Goal: Book appointment/travel/reservation

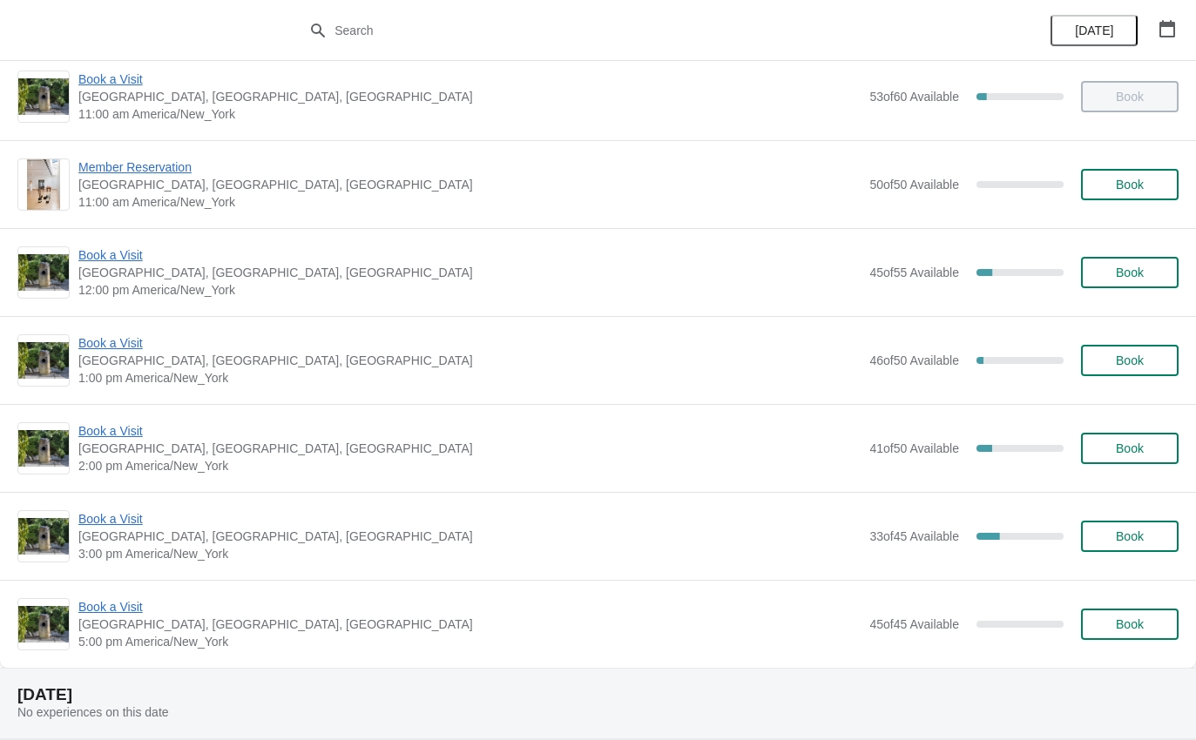
scroll to position [160, 0]
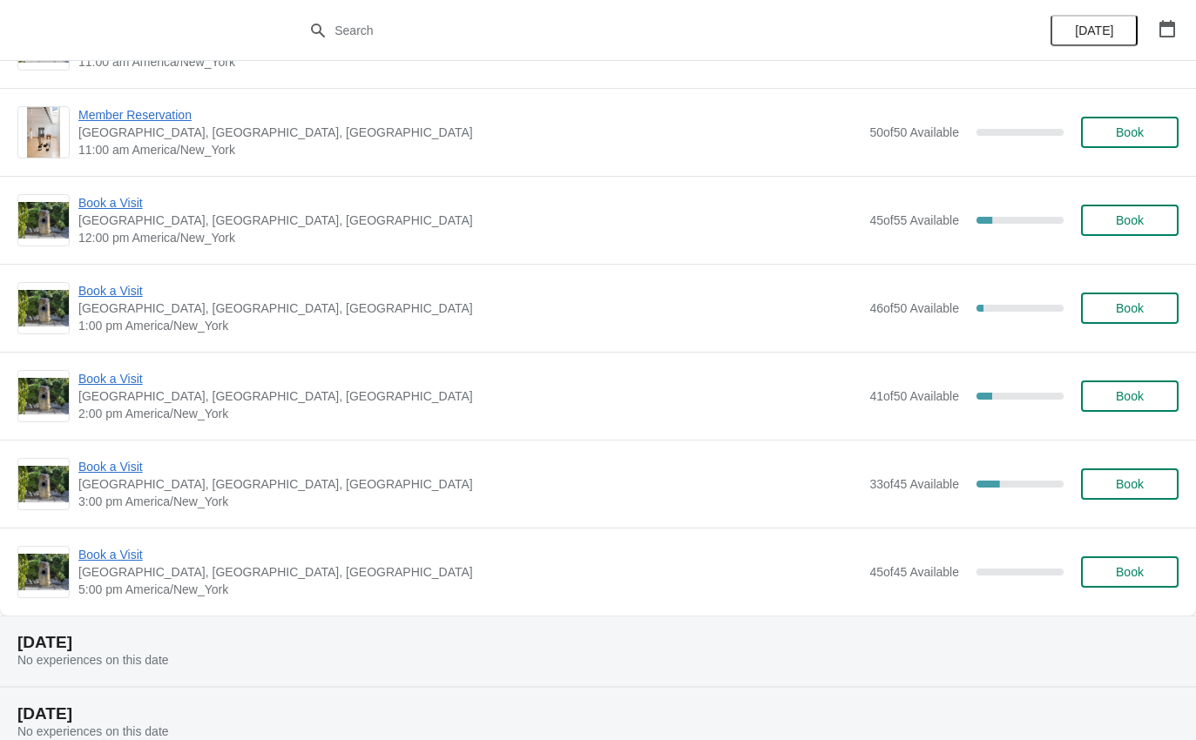
click at [132, 362] on div "Book a Visit [GEOGRAPHIC_DATA], [GEOGRAPHIC_DATA] 2:00 pm America/New_York 41 o…" at bounding box center [598, 396] width 1196 height 88
click at [133, 373] on span "Book a Visit" at bounding box center [469, 378] width 782 height 17
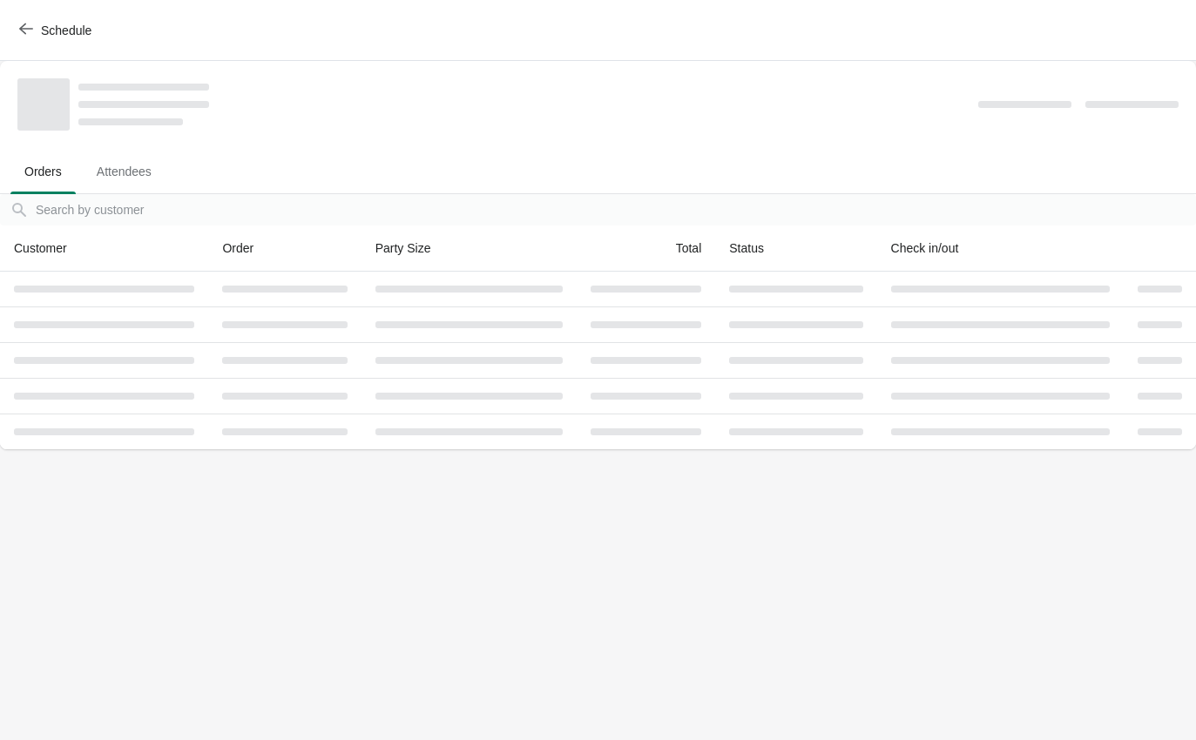
scroll to position [0, 0]
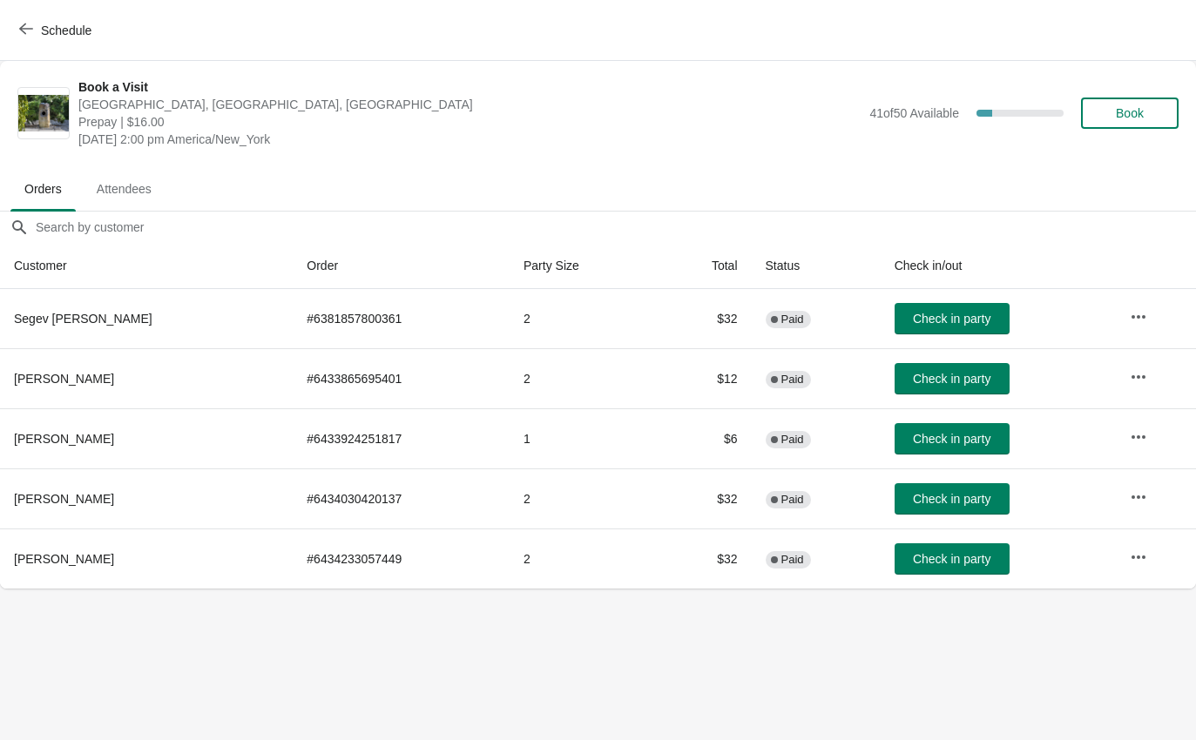
click at [945, 324] on span "Check in party" at bounding box center [951, 319] width 77 height 14
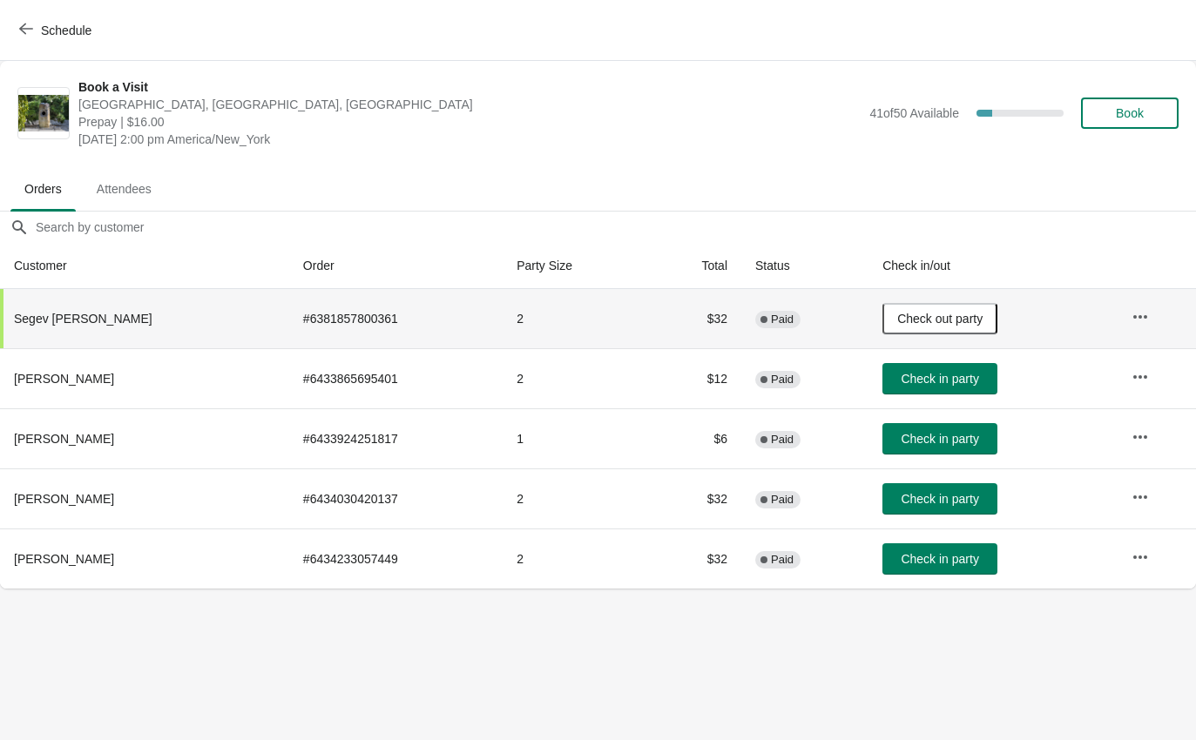
click at [21, 37] on span "button" at bounding box center [26, 30] width 14 height 17
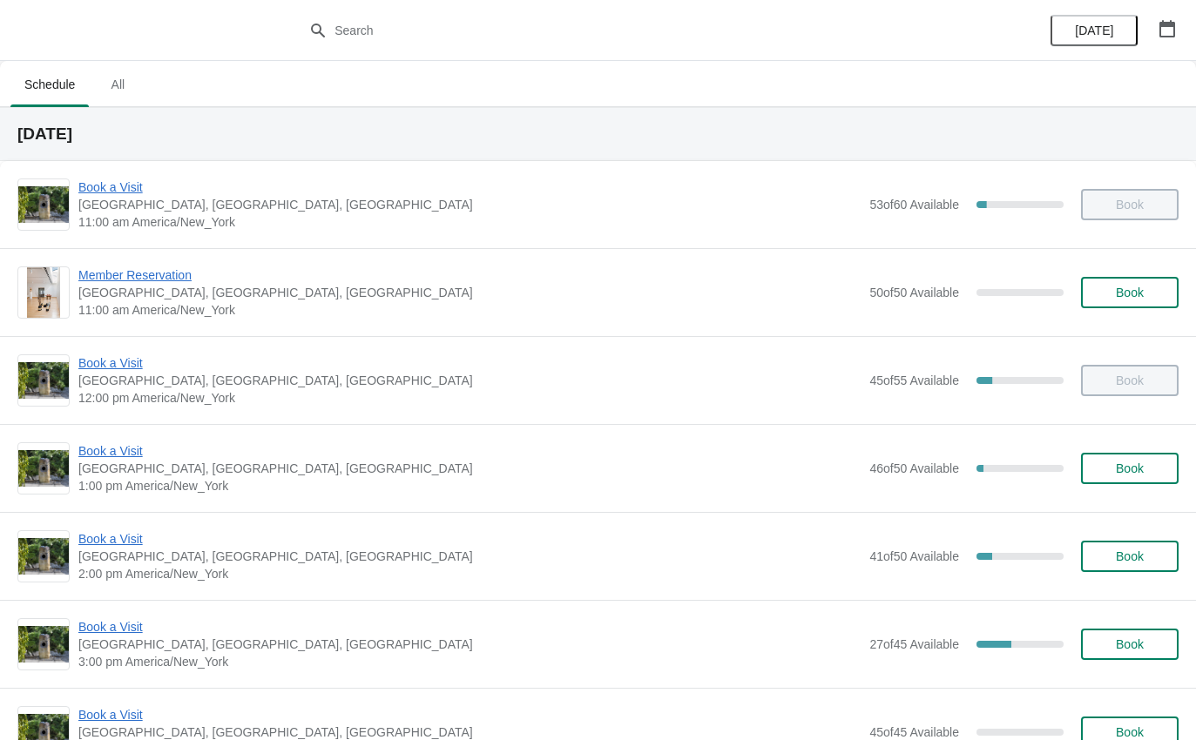
click at [136, 623] on span "Book a Visit" at bounding box center [469, 626] width 782 height 17
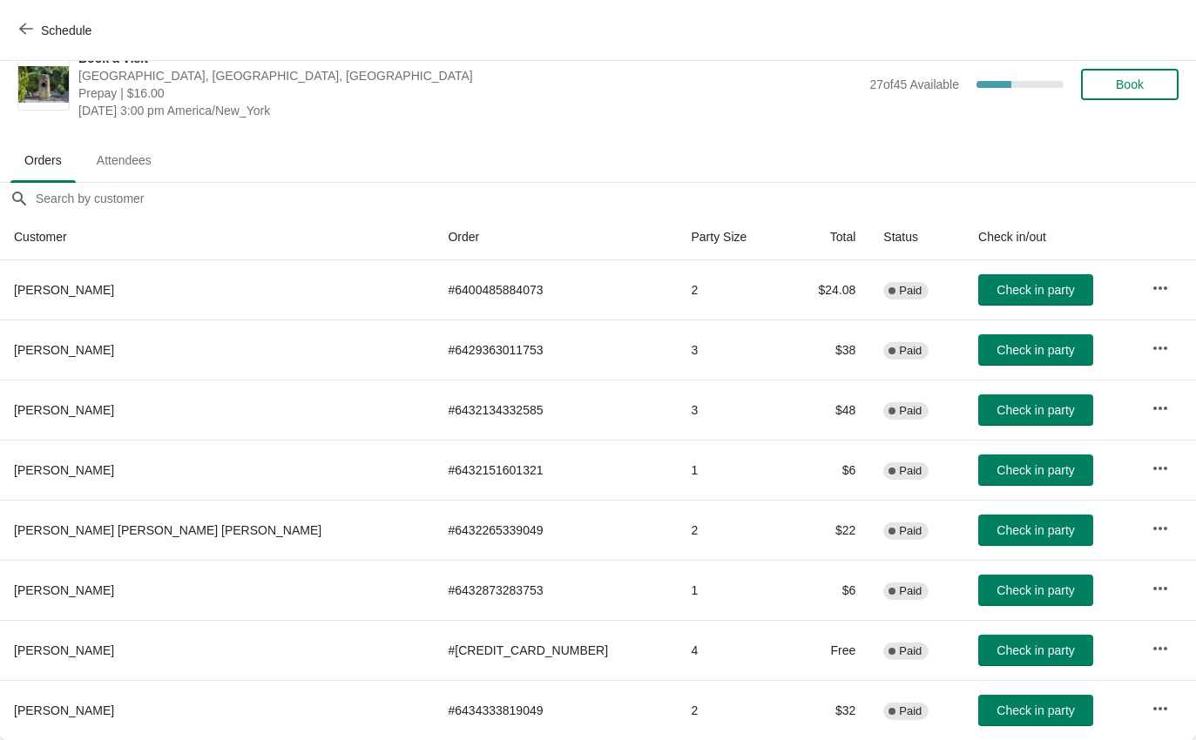
scroll to position [29, 0]
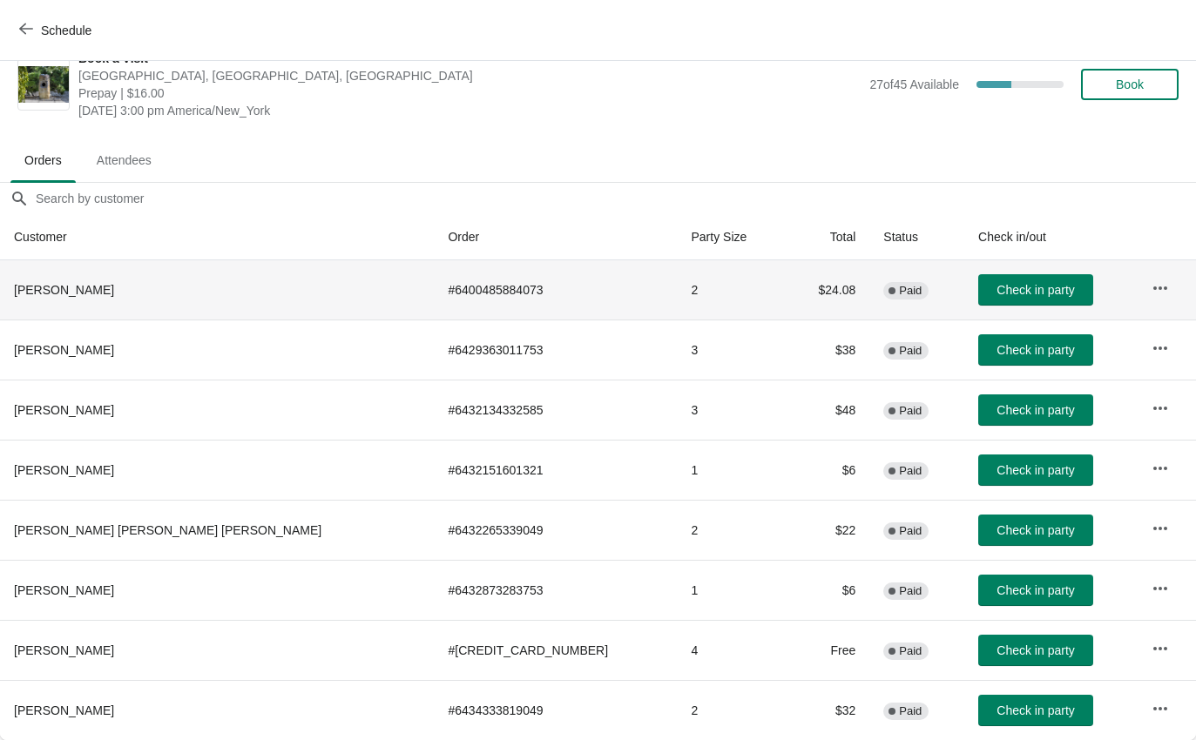
click at [996, 277] on button "Check in party" at bounding box center [1035, 289] width 115 height 31
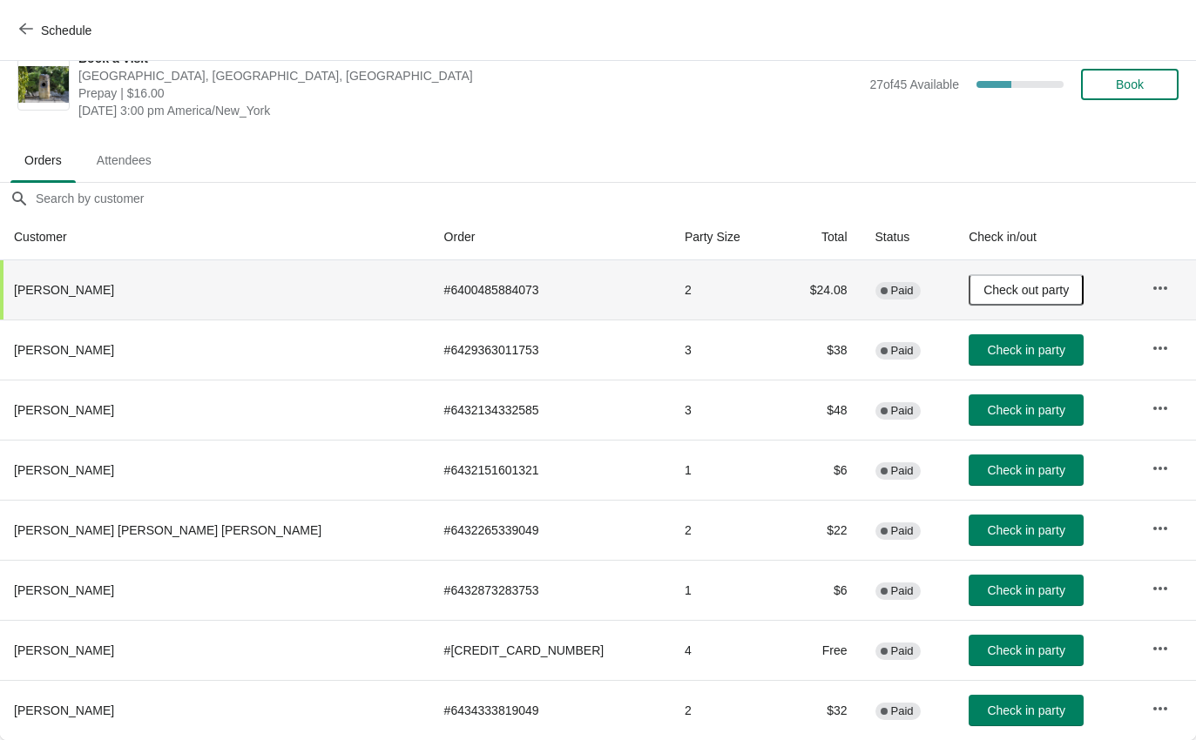
click at [995, 645] on span "Check in party" at bounding box center [1025, 651] width 77 height 14
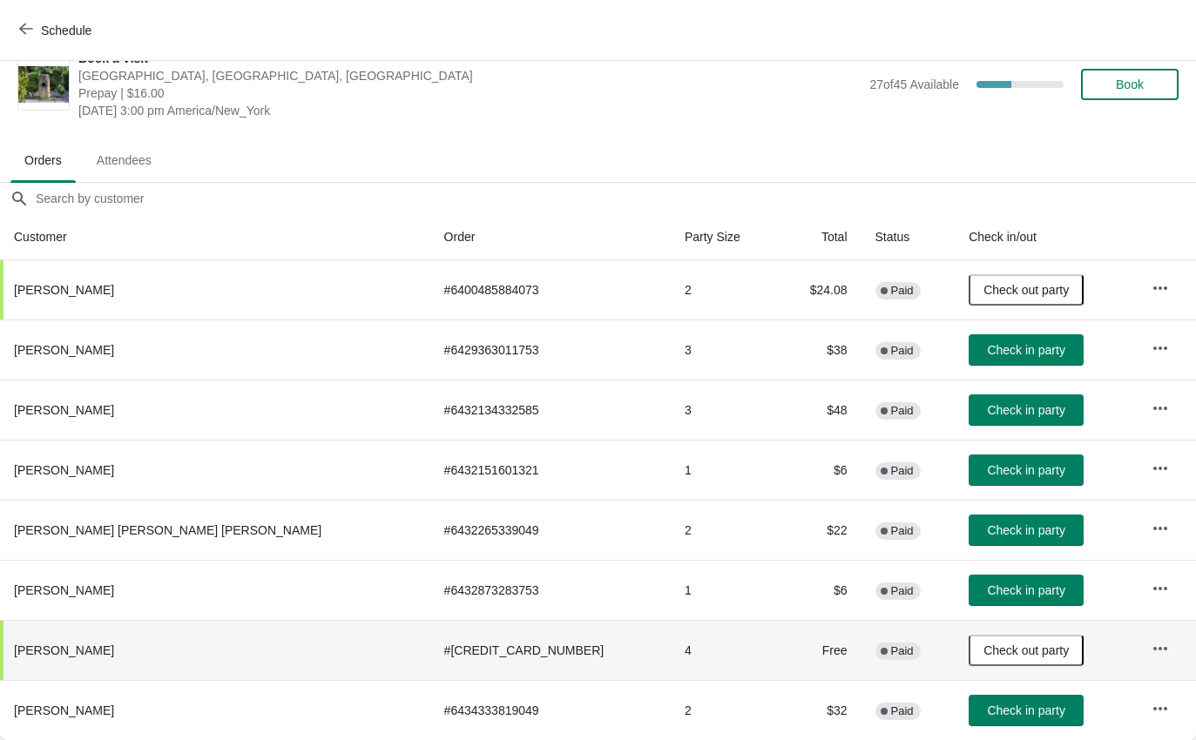
click at [44, 24] on span "Schedule" at bounding box center [66, 31] width 51 height 14
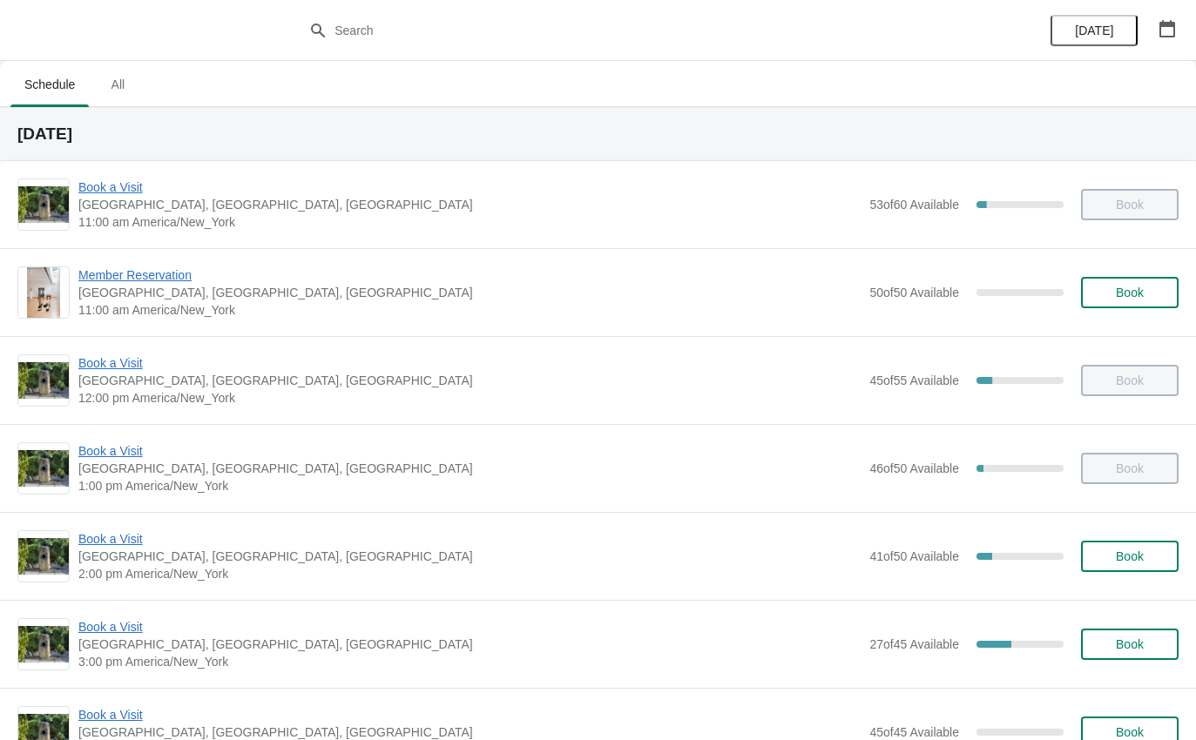
click at [141, 542] on span "Book a Visit" at bounding box center [469, 538] width 782 height 17
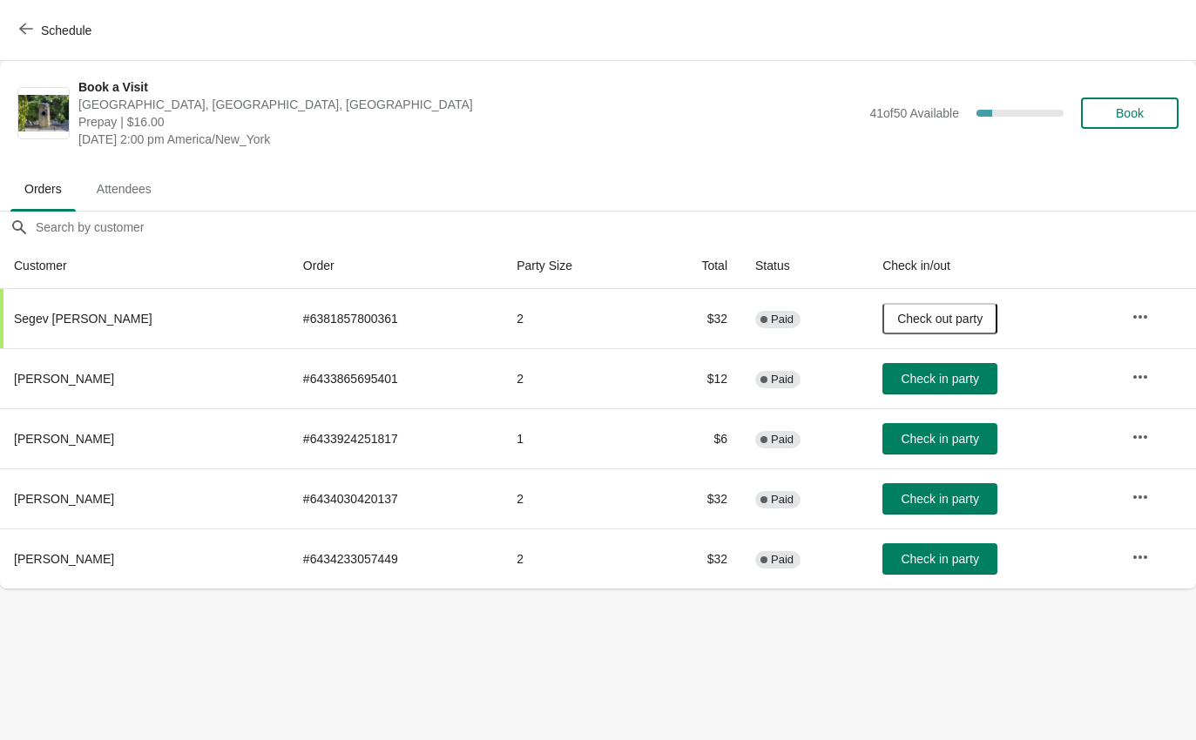
click at [939, 425] on button "Check in party" at bounding box center [939, 438] width 115 height 31
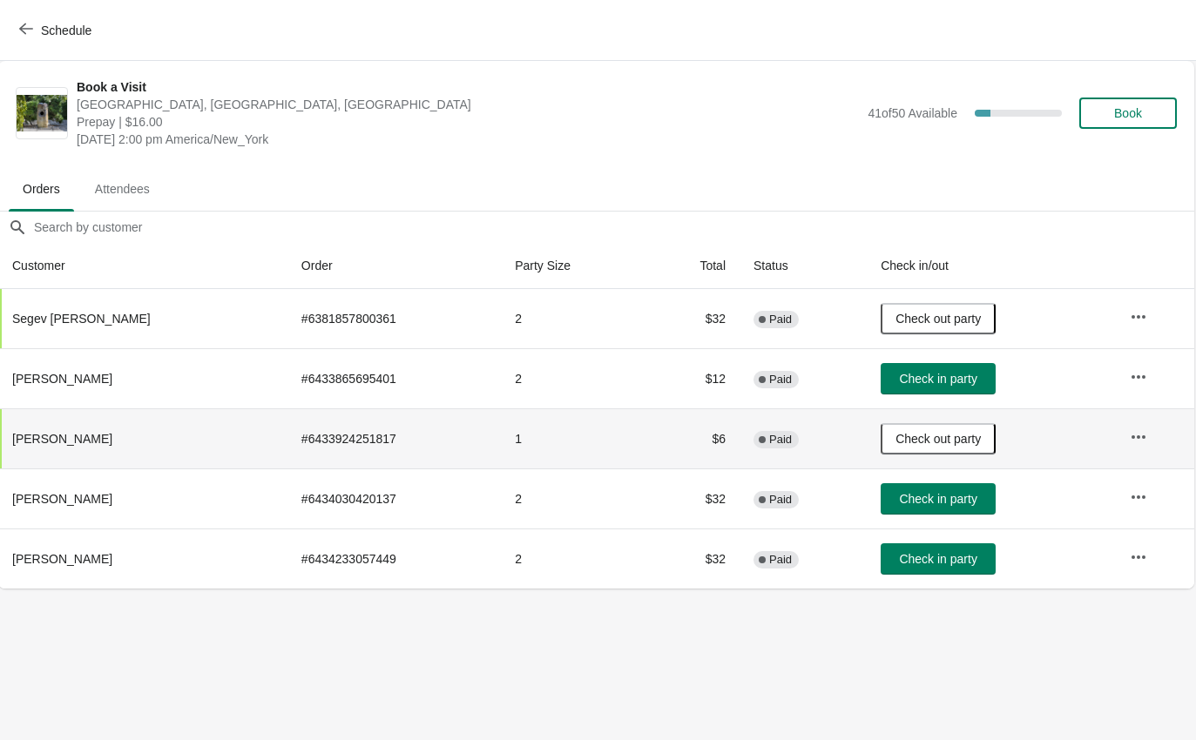
scroll to position [0, 1]
click at [40, 27] on span "Schedule" at bounding box center [57, 30] width 69 height 17
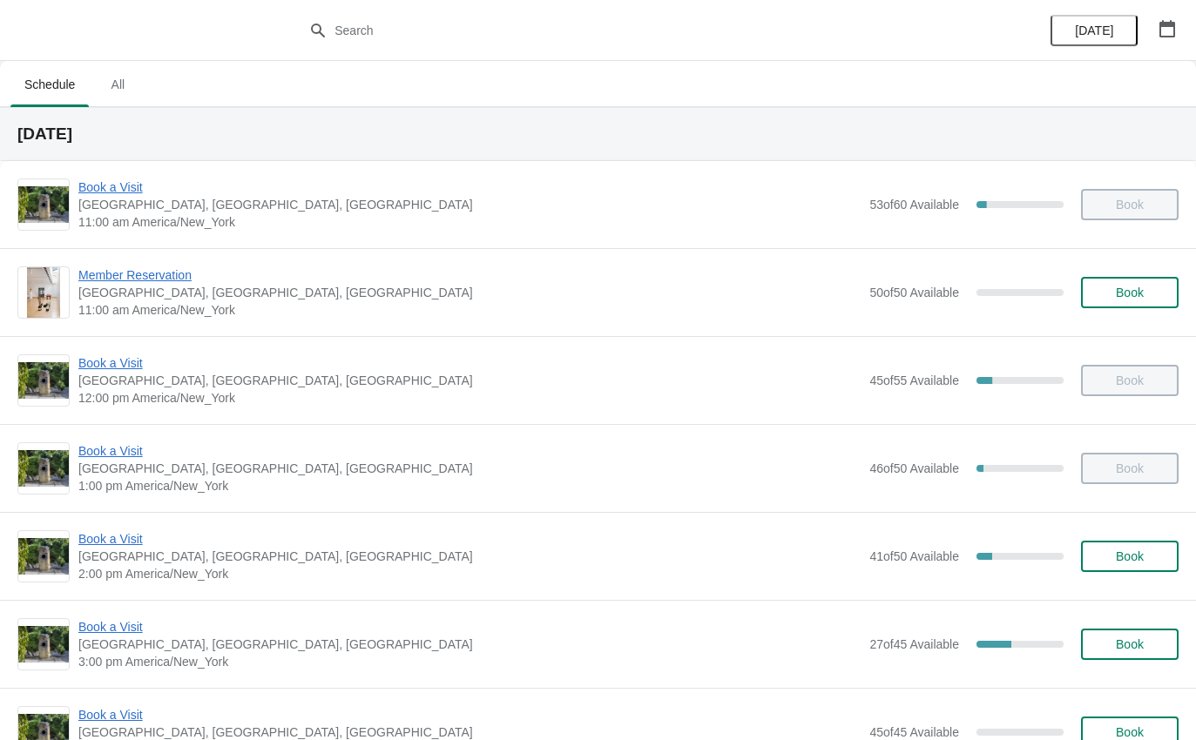
click at [128, 634] on span "Book a Visit" at bounding box center [469, 626] width 782 height 17
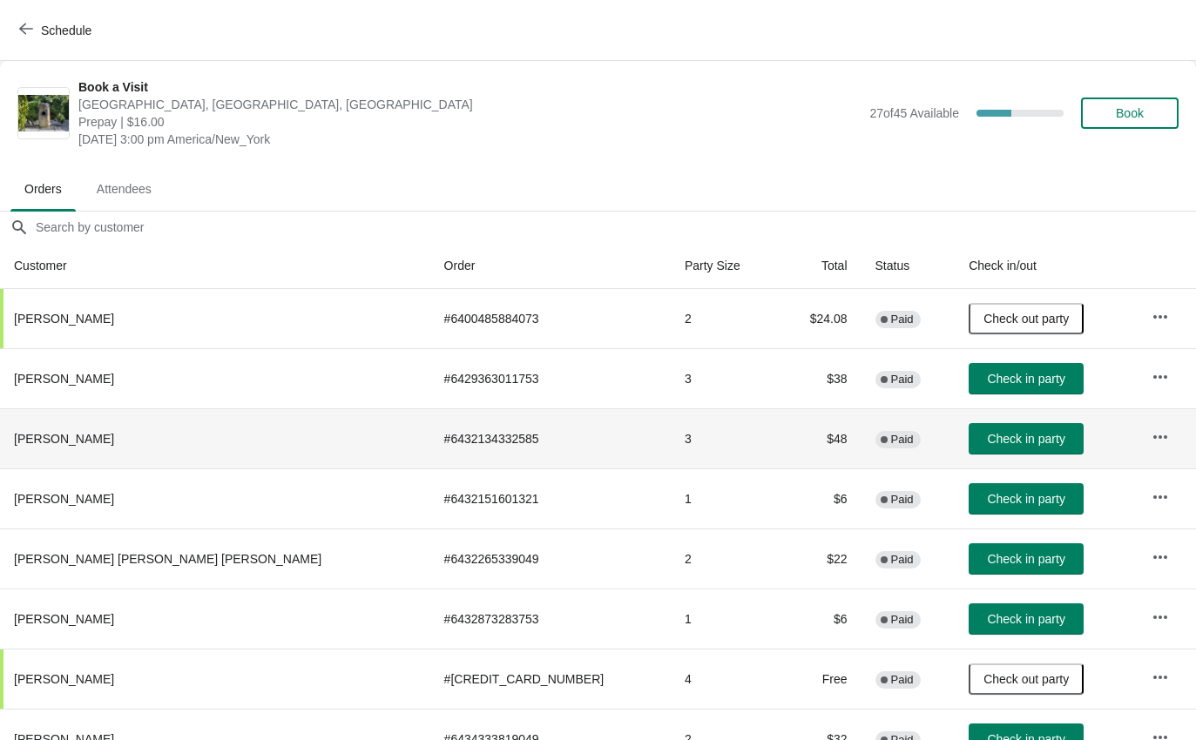
click at [992, 440] on span "Check in party" at bounding box center [1025, 439] width 77 height 14
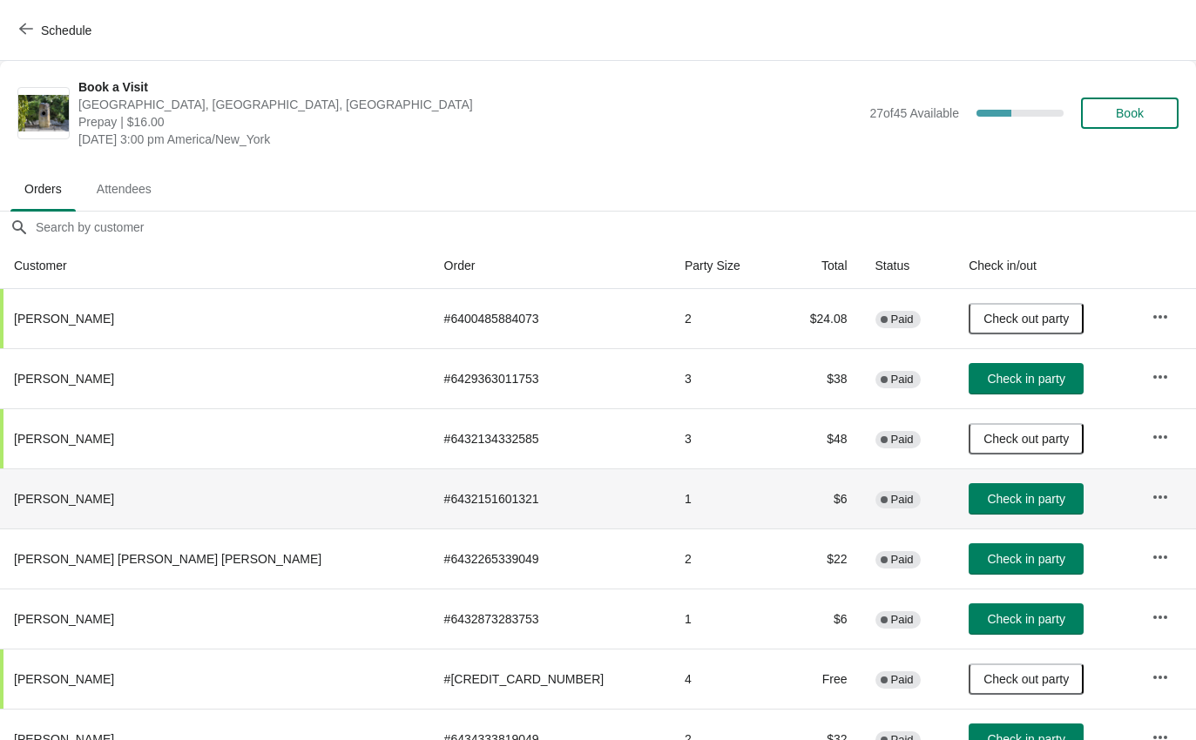
click at [974, 510] on button "Check in party" at bounding box center [1025, 498] width 115 height 31
click at [1011, 610] on button "Check in party" at bounding box center [1025, 618] width 115 height 31
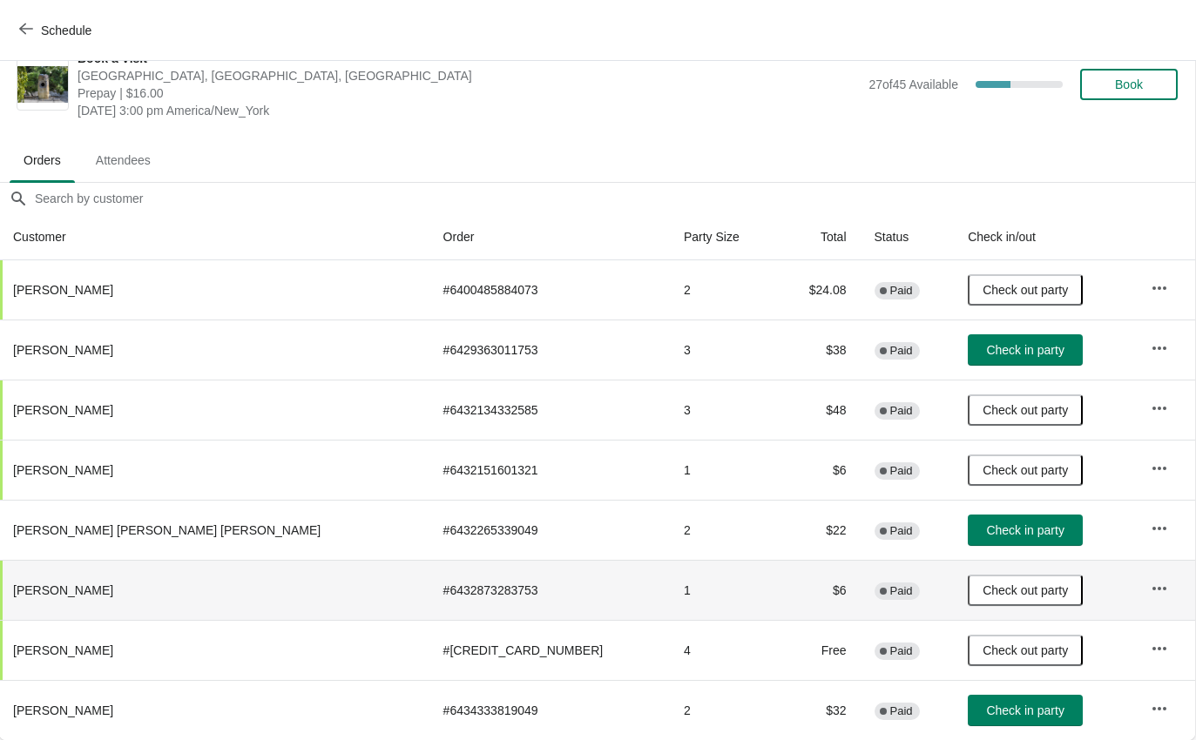
scroll to position [29, 1]
click at [984, 718] on button "Check in party" at bounding box center [1024, 710] width 115 height 31
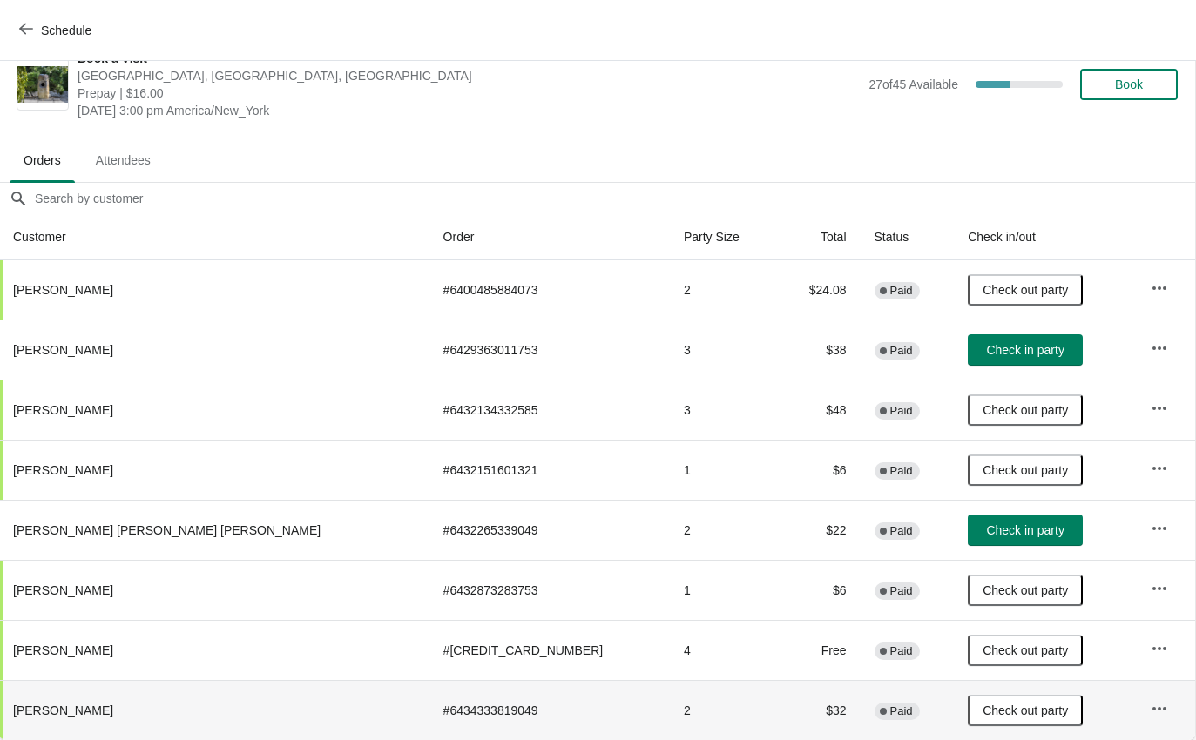
click at [1001, 509] on td "Check in party" at bounding box center [1044, 530] width 183 height 60
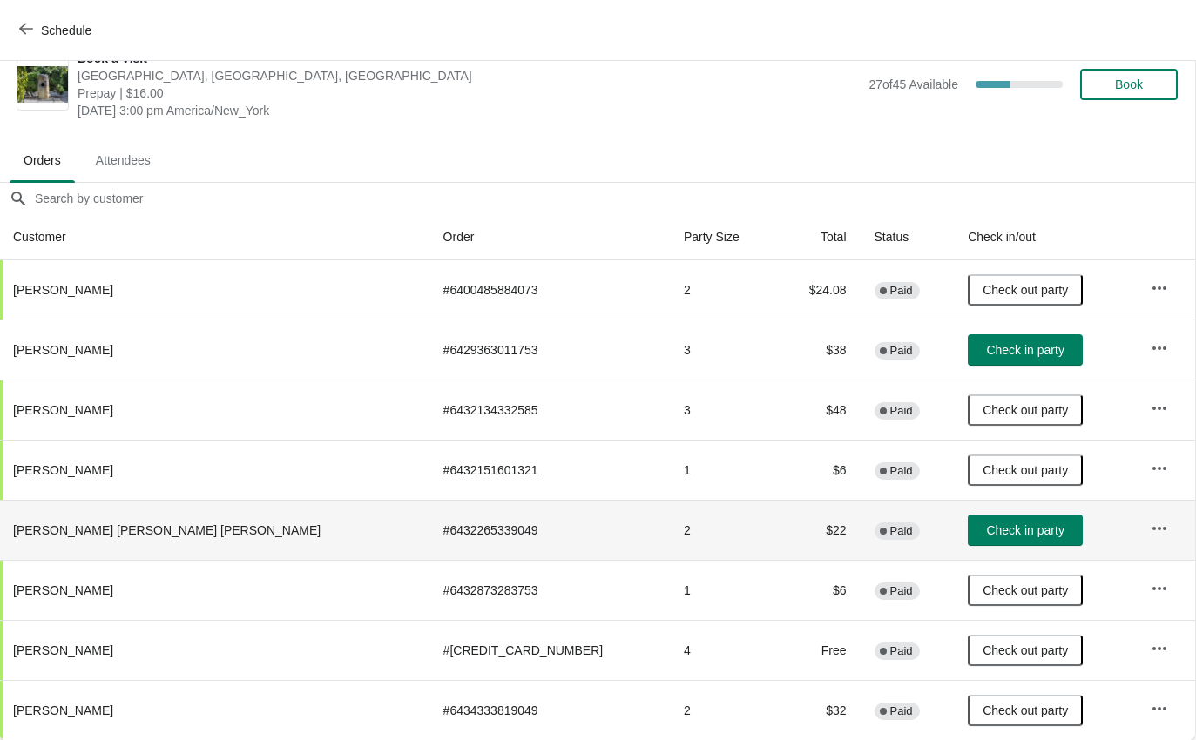
click at [1009, 530] on span "Check in party" at bounding box center [1024, 530] width 77 height 14
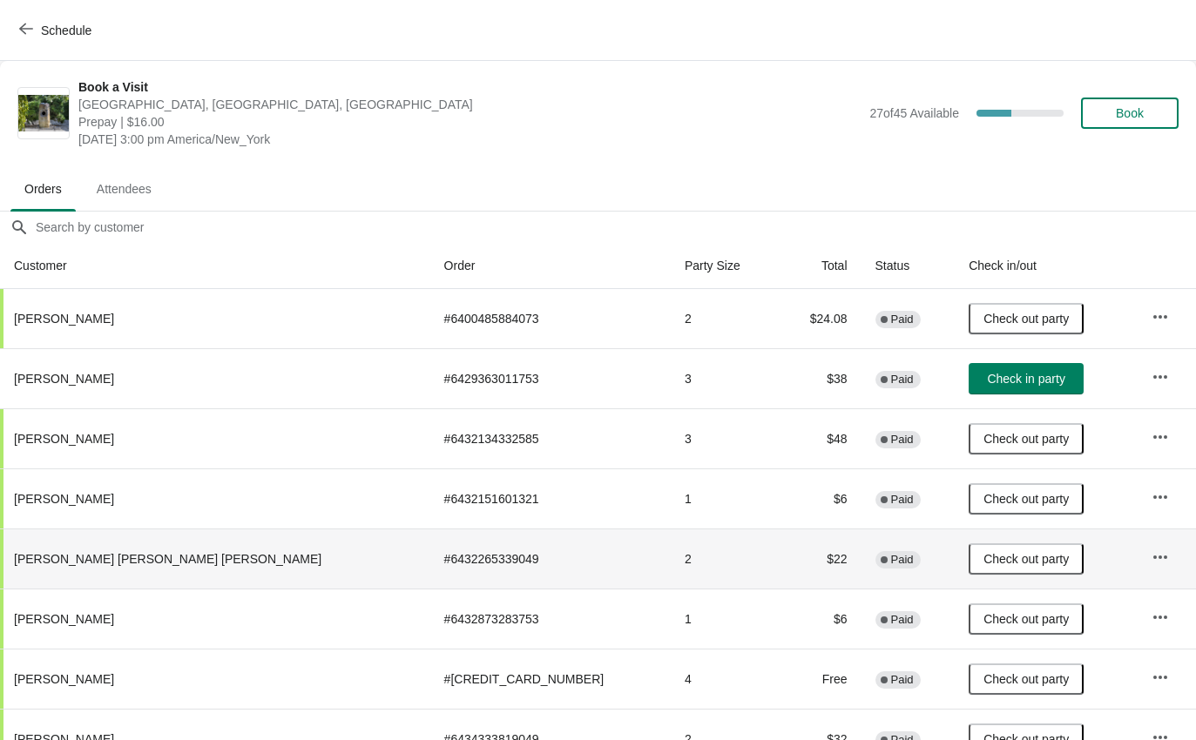
scroll to position [0, 0]
click at [25, 17] on button "Schedule" at bounding box center [57, 30] width 97 height 31
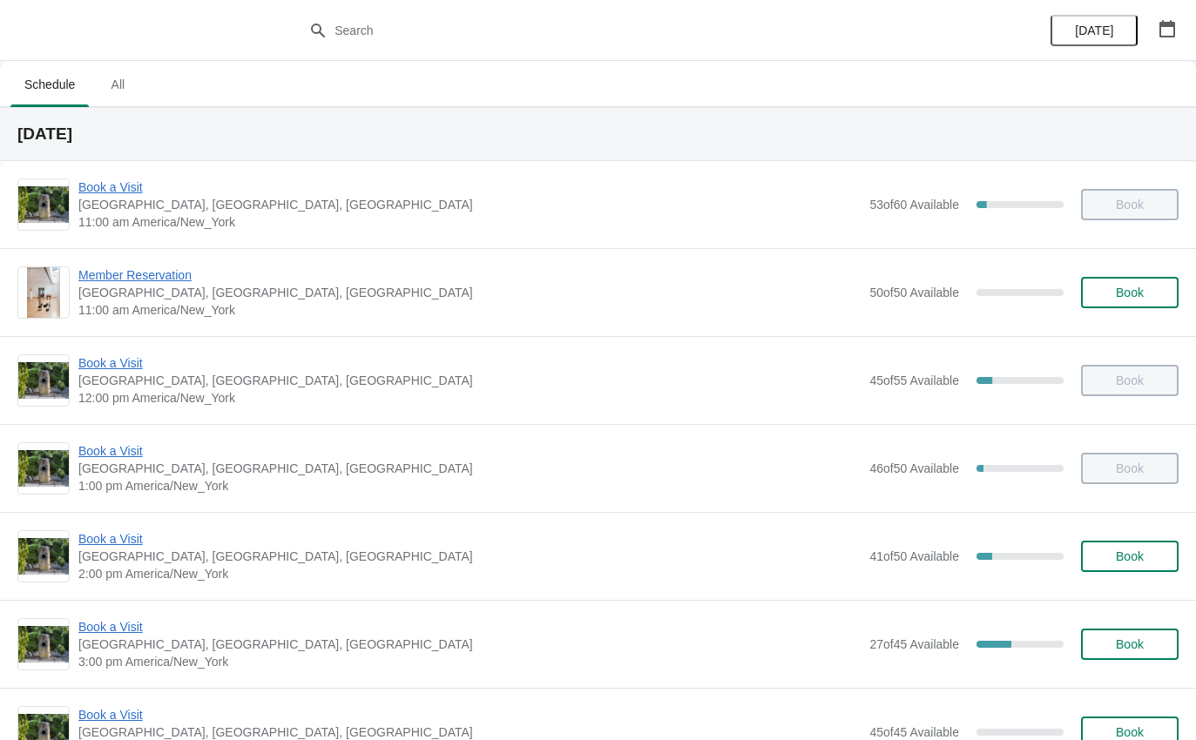
click at [74, 537] on div "Book a Visit [GEOGRAPHIC_DATA], [GEOGRAPHIC_DATA] 2:00 pm America/New_York 41 o…" at bounding box center [597, 556] width 1161 height 52
click at [75, 533] on div "Book a Visit [GEOGRAPHIC_DATA], [GEOGRAPHIC_DATA] 2:00 pm America/New_York 41 o…" at bounding box center [597, 556] width 1161 height 52
click at [92, 536] on span "Book a Visit" at bounding box center [469, 538] width 782 height 17
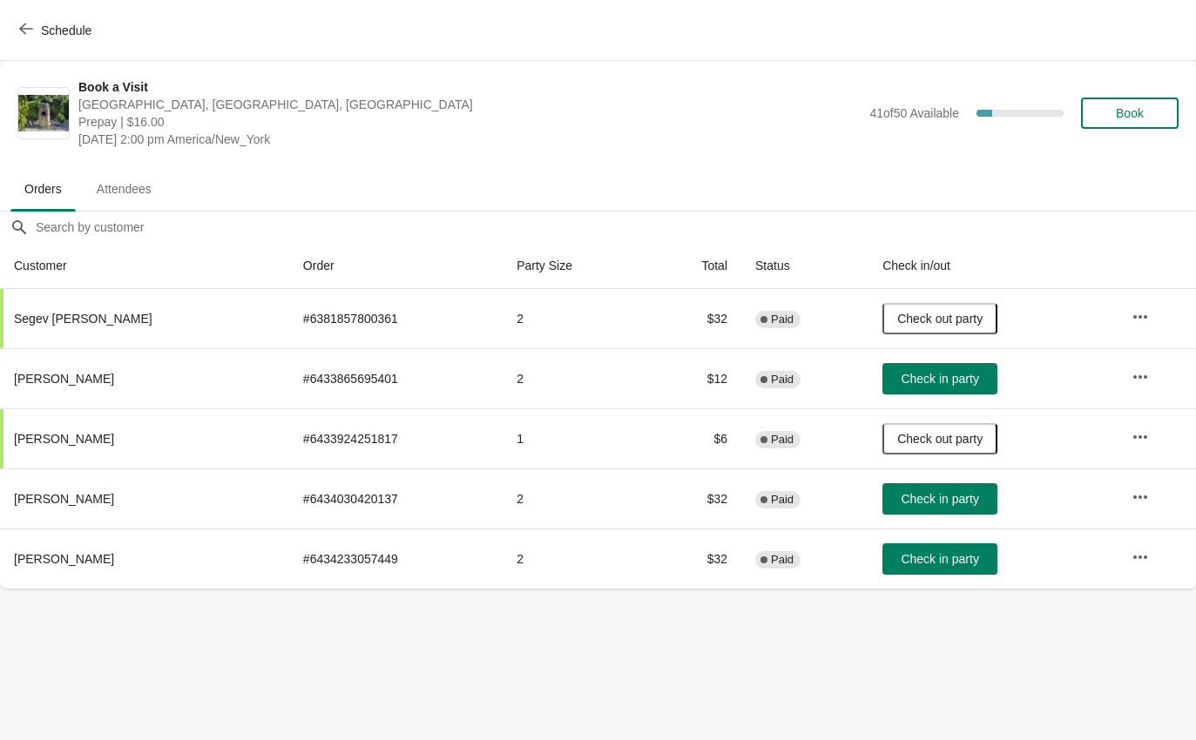
click at [974, 392] on button "Check in party" at bounding box center [939, 378] width 115 height 31
click at [7, 10] on div "Schedule" at bounding box center [598, 30] width 1196 height 61
click at [28, 30] on icon "button" at bounding box center [26, 29] width 14 height 14
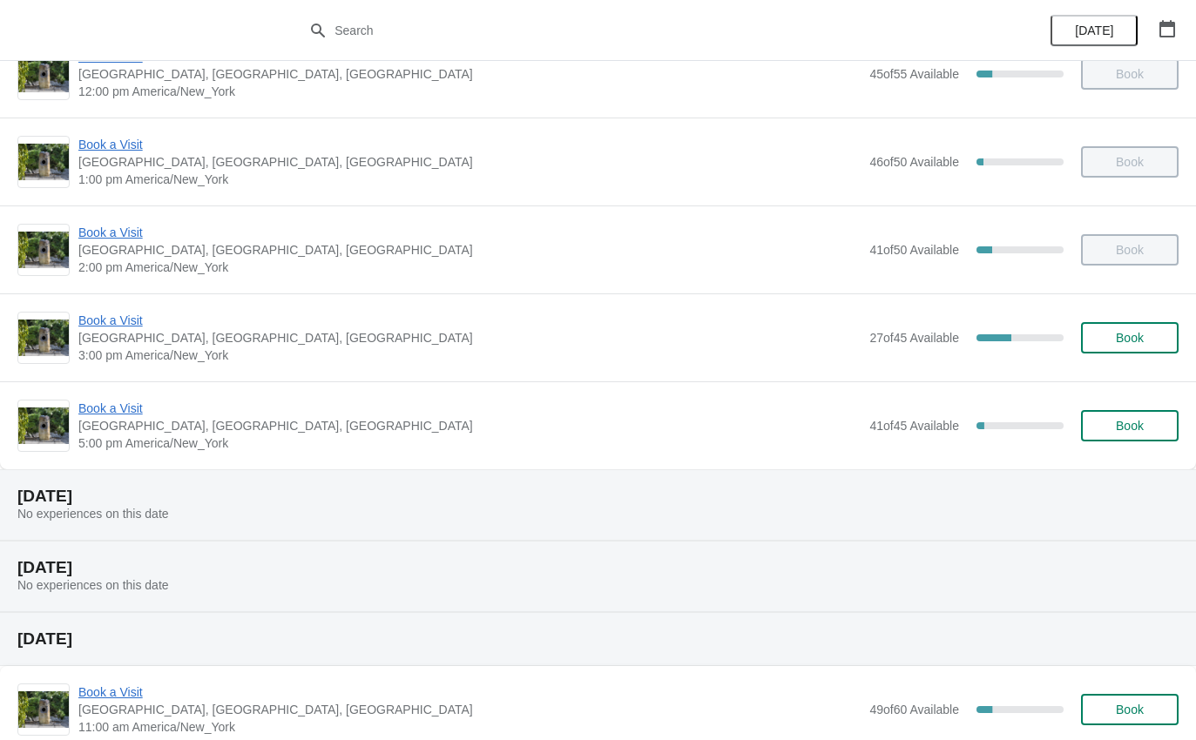
scroll to position [309, 0]
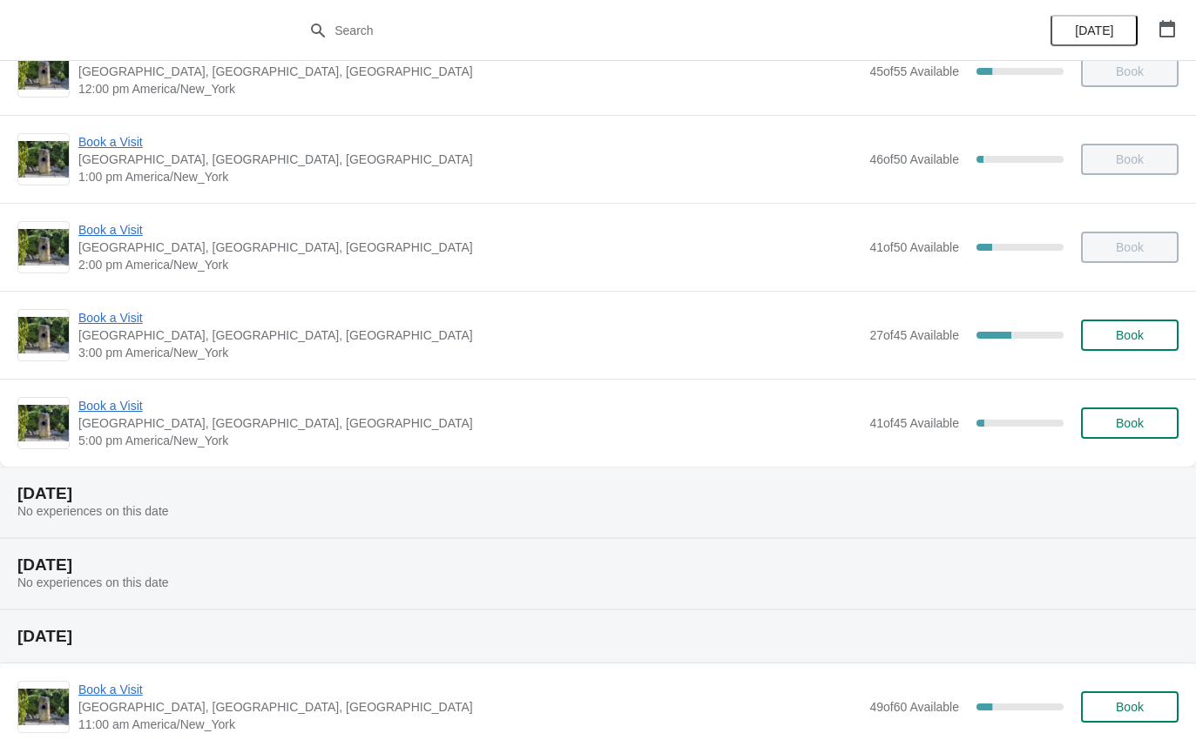
click at [91, 400] on span "Book a Visit" at bounding box center [469, 405] width 782 height 17
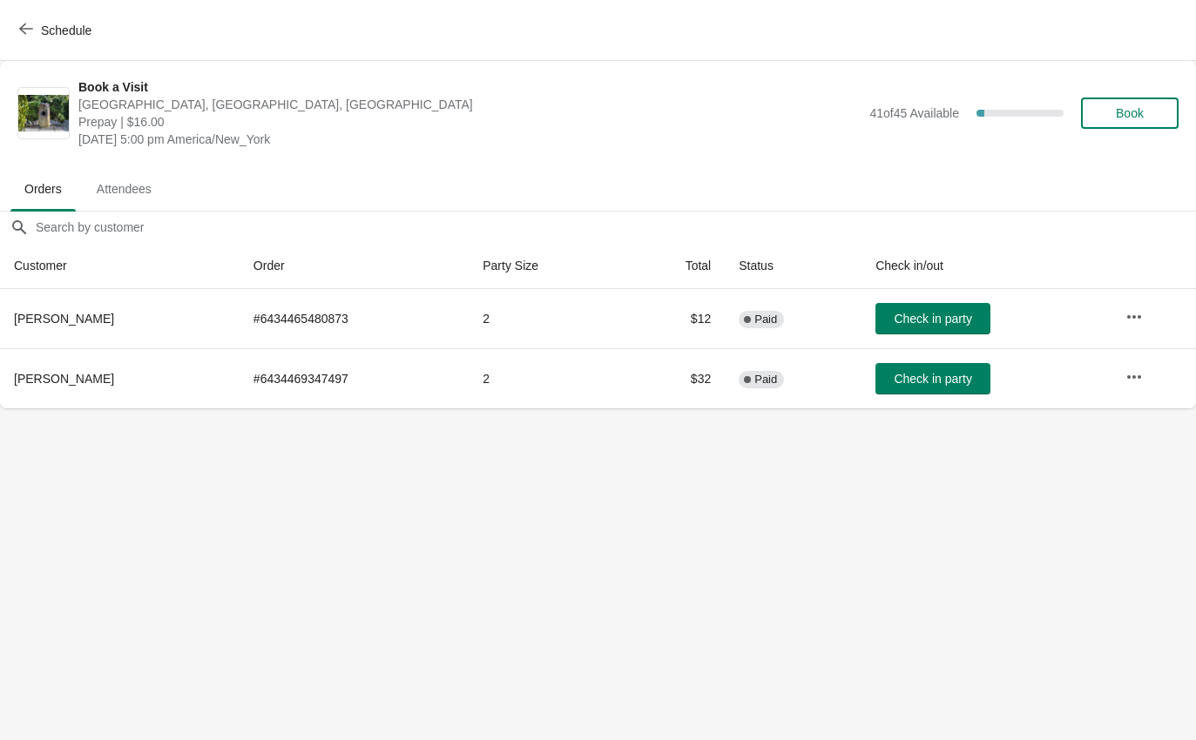
click at [924, 393] on button "Check in party" at bounding box center [932, 378] width 115 height 31
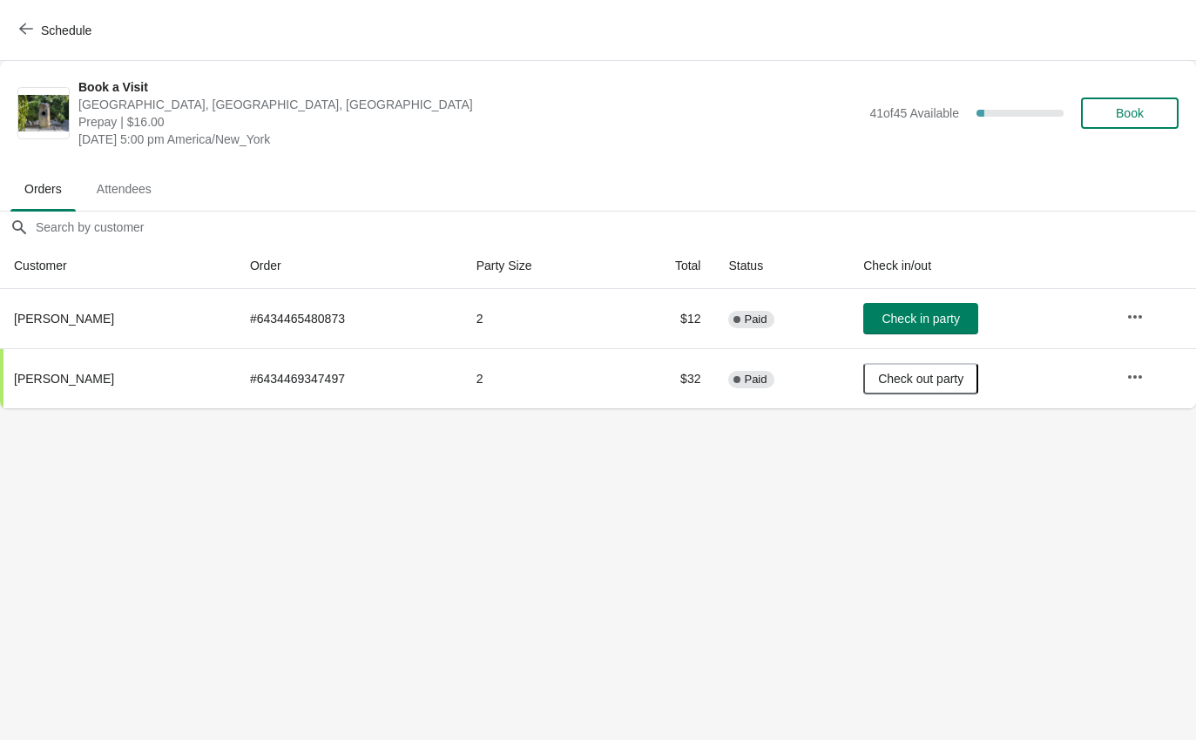
click at [17, 8] on div "Schedule" at bounding box center [598, 30] width 1196 height 61
